Goal: Task Accomplishment & Management: Manage account settings

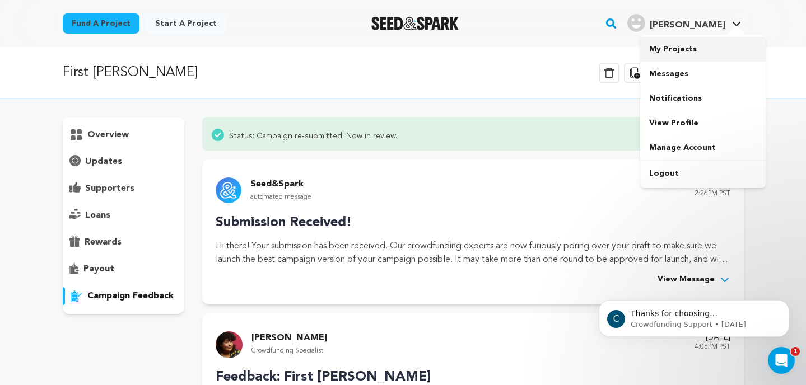
click at [682, 48] on link "My Projects" at bounding box center [702, 49] width 125 height 25
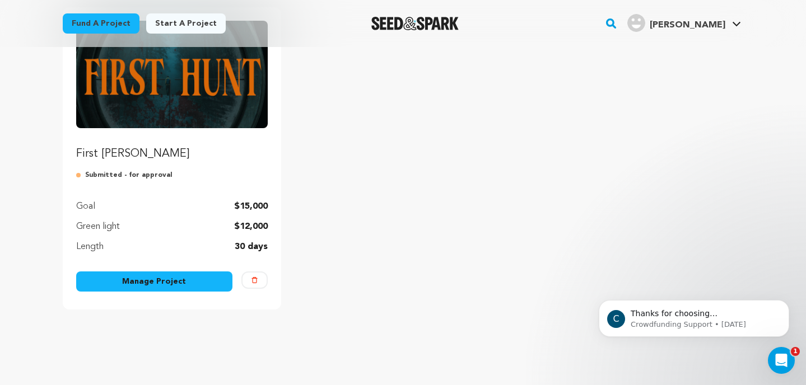
scroll to position [157, 0]
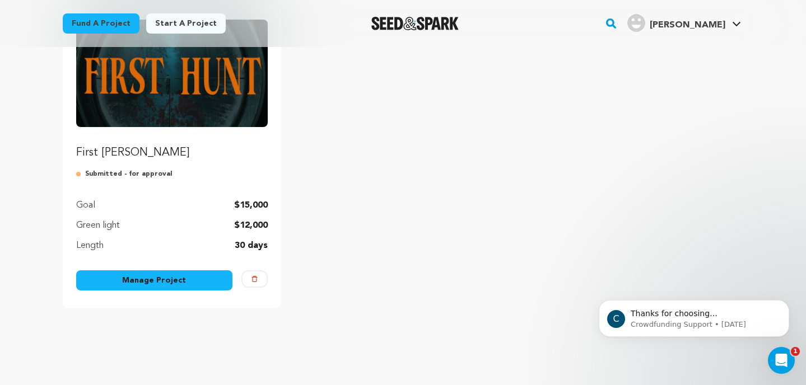
click at [178, 91] on img "Fund First Hunt" at bounding box center [172, 74] width 192 height 108
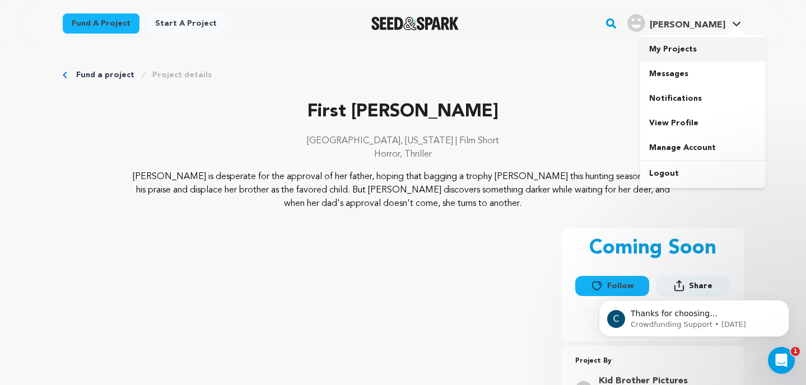
click at [711, 46] on link "My Projects" at bounding box center [702, 49] width 125 height 25
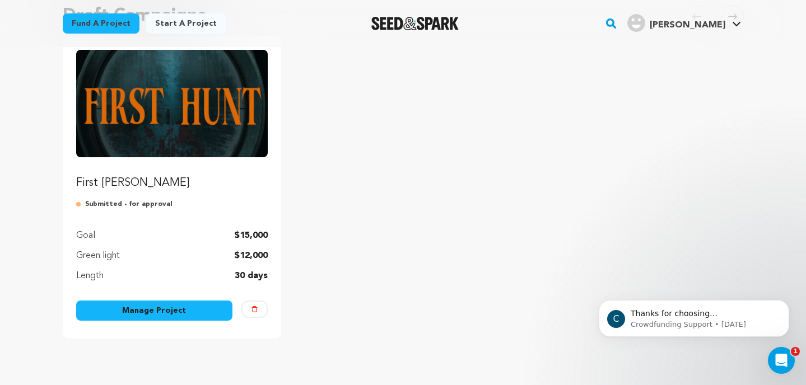
scroll to position [123, 0]
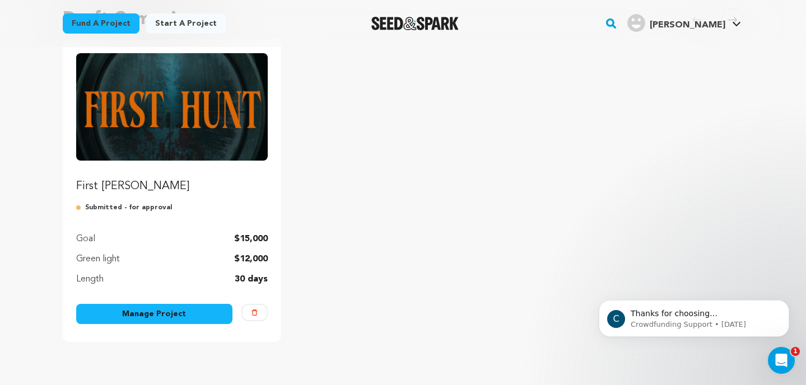
click at [161, 313] on link "Manage Project" at bounding box center [154, 314] width 157 height 20
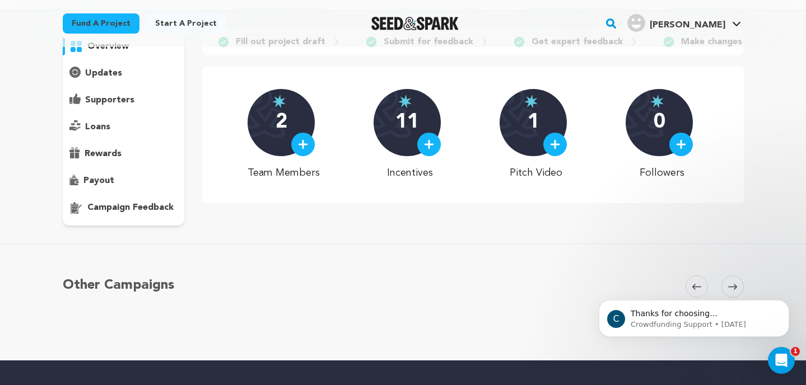
scroll to position [97, 0]
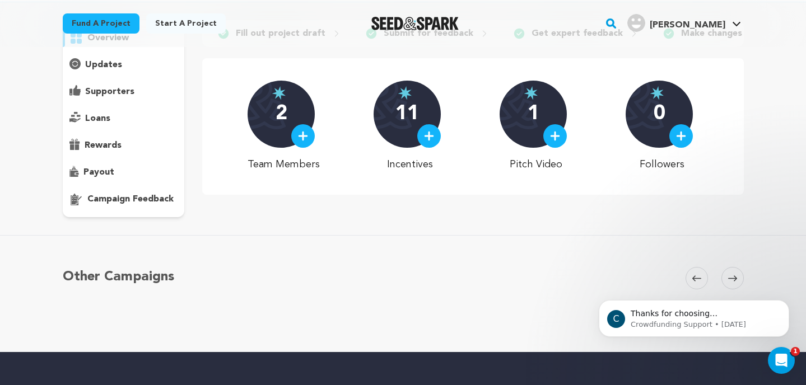
click at [134, 206] on p "campaign feedback" at bounding box center [130, 199] width 86 height 13
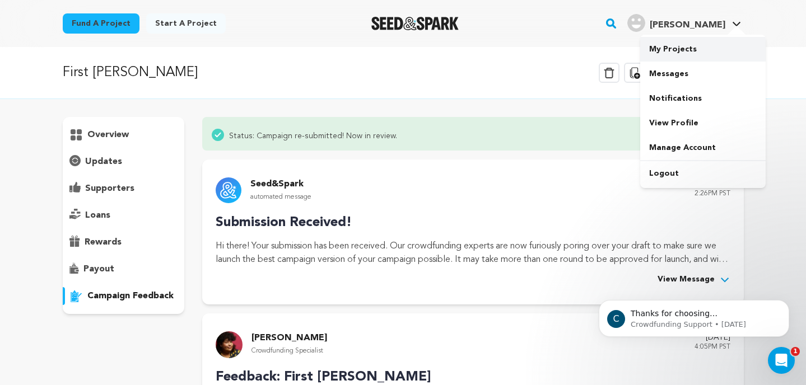
click at [703, 44] on link "My Projects" at bounding box center [702, 49] width 125 height 25
